Goal: Task Accomplishment & Management: Complete application form

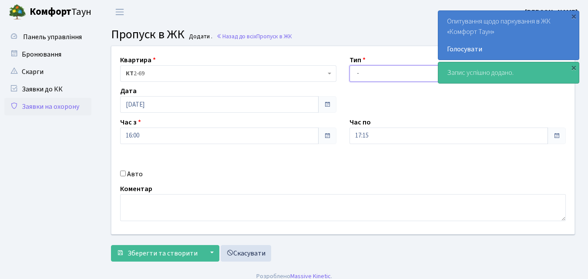
click at [356, 71] on select "- Доставка Таксі Гості Сервіс" at bounding box center [457, 73] width 216 height 17
select select "1"
click at [349, 65] on select "- Доставка Таксі Гості Сервіс" at bounding box center [457, 73] width 216 height 17
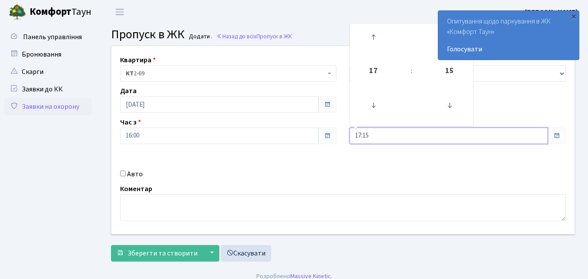
click at [373, 133] on input "17:15" at bounding box center [448, 135] width 198 height 17
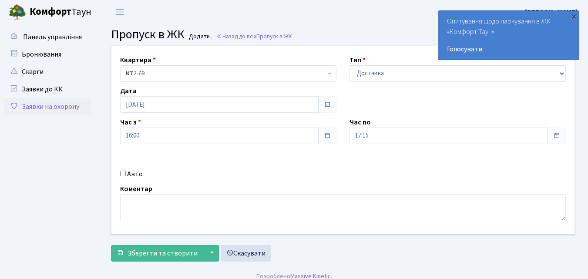
click at [123, 171] on input "Авто" at bounding box center [123, 174] width 6 height 6
checkbox input "true"
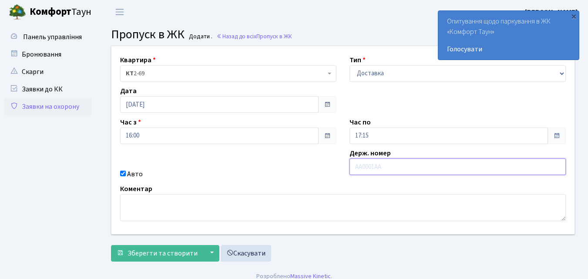
click at [360, 168] on input "text" at bounding box center [457, 166] width 216 height 17
type input "ВХ6754ВС"
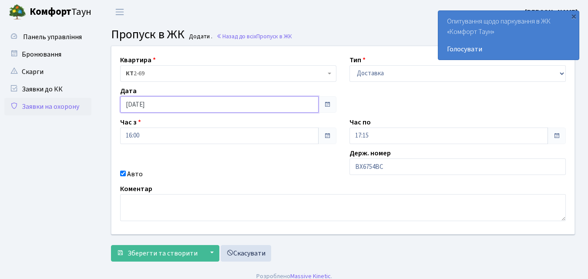
click at [201, 105] on input "28.08.2025" at bounding box center [219, 104] width 198 height 17
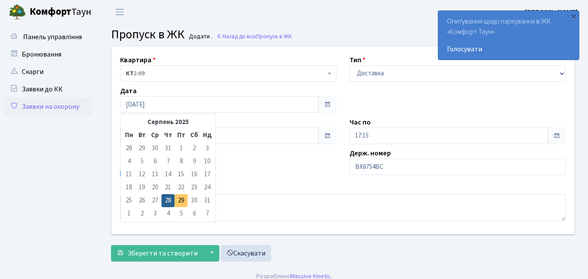
click at [183, 197] on td "29" at bounding box center [180, 200] width 13 height 13
type input "[DATE]"
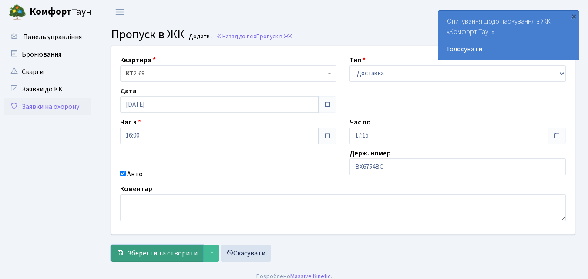
click at [180, 253] on span "Зберегти та створити" at bounding box center [162, 253] width 70 height 10
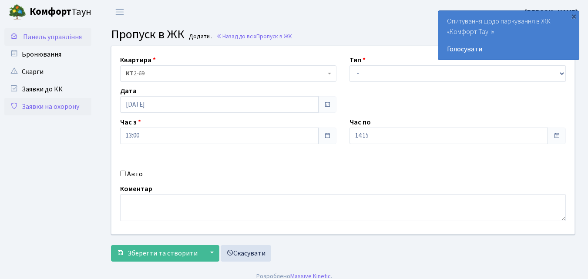
click at [50, 36] on span "Панель управління" at bounding box center [52, 37] width 59 height 10
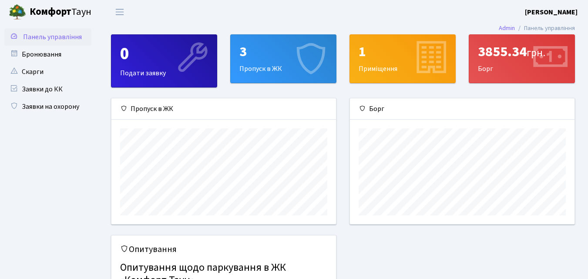
scroll to position [126, 224]
click at [283, 67] on div "3 Пропуск в ЖК" at bounding box center [283, 59] width 105 height 48
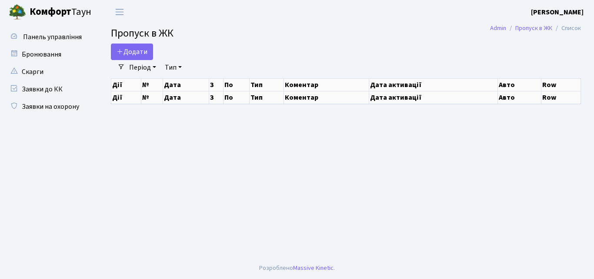
select select "25"
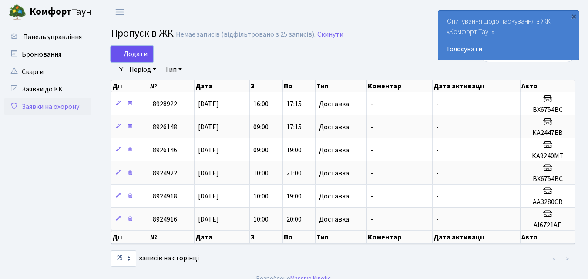
click at [125, 50] on span "Додати" at bounding box center [132, 54] width 31 height 10
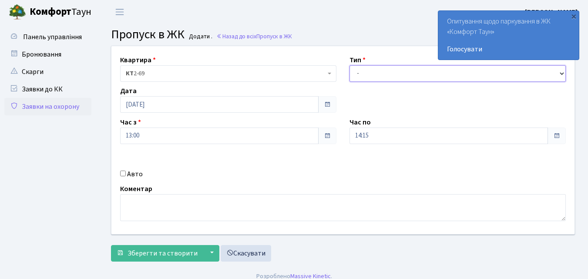
click at [358, 74] on select "- Доставка Таксі Гості Сервіс" at bounding box center [457, 73] width 216 height 17
select select "1"
click at [349, 65] on select "- Доставка Таксі Гості Сервіс" at bounding box center [457, 73] width 216 height 17
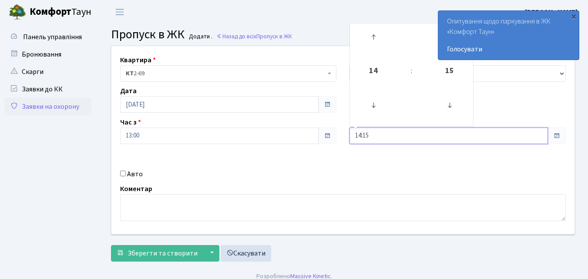
click at [386, 137] on input "14:15" at bounding box center [448, 135] width 198 height 17
click at [123, 174] on input "Авто" at bounding box center [123, 174] width 6 height 6
checkbox input "true"
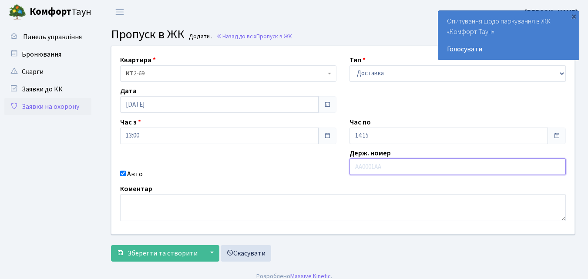
drag, startPoint x: 364, startPoint y: 165, endPoint x: 368, endPoint y: 171, distance: 6.5
click at [368, 171] on input "text" at bounding box center [457, 166] width 216 height 17
type input "КА9159НК"
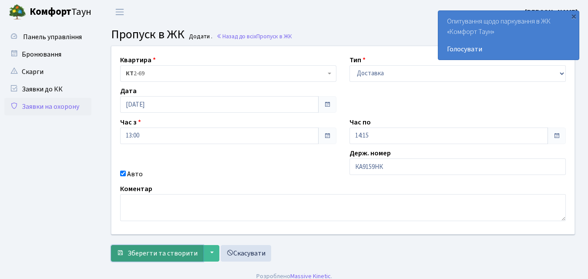
click at [140, 247] on button "Зберегти та створити" at bounding box center [157, 253] width 92 height 17
